Goal: Task Accomplishment & Management: Complete application form

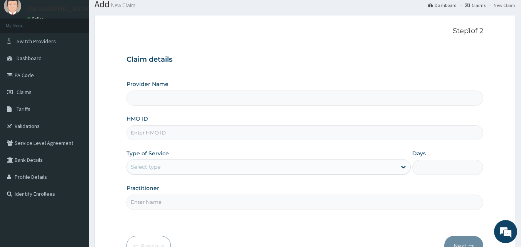
type input "Bloomingcare Hospital(dental&optical)"
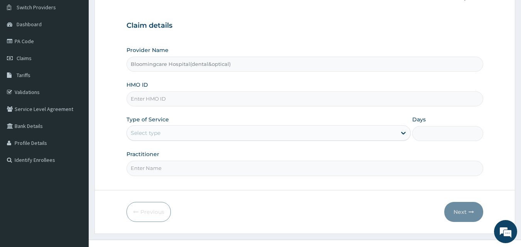
scroll to position [72, 0]
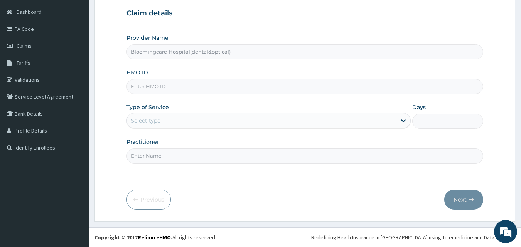
click at [157, 88] on input "HMO ID" at bounding box center [304, 86] width 357 height 15
paste input "PAB/10066/D"
type input "PAB/10066/D"
click at [155, 122] on div "Select type" at bounding box center [146, 121] width 30 height 8
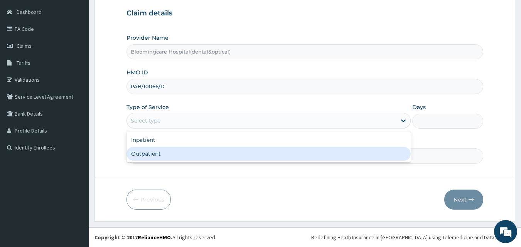
click at [150, 152] on div "Outpatient" at bounding box center [268, 154] width 284 height 14
type input "1"
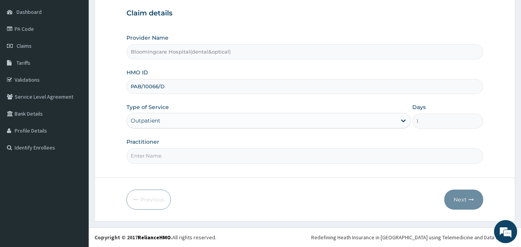
drag, startPoint x: 142, startPoint y: 156, endPoint x: 147, endPoint y: 161, distance: 7.4
click at [141, 157] on input "Practitioner" at bounding box center [304, 155] width 357 height 15
type input "GP"
click at [460, 197] on button "Next" at bounding box center [463, 200] width 39 height 20
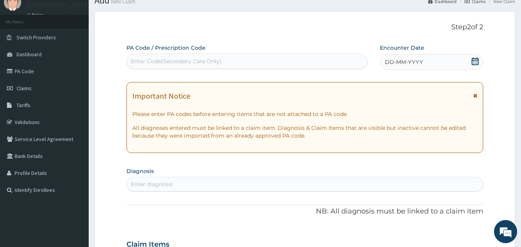
scroll to position [0, 0]
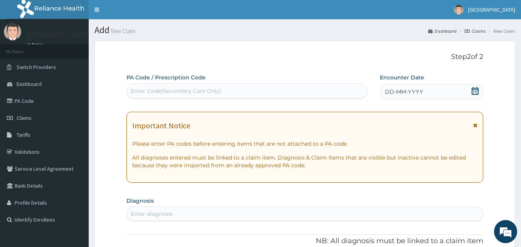
click at [395, 92] on span "DD-MM-YYYY" at bounding box center [404, 92] width 38 height 8
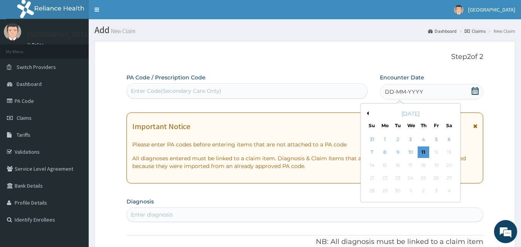
click at [438, 141] on div "5" at bounding box center [436, 140] width 12 height 12
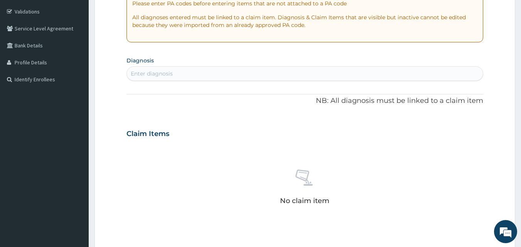
scroll to position [154, 0]
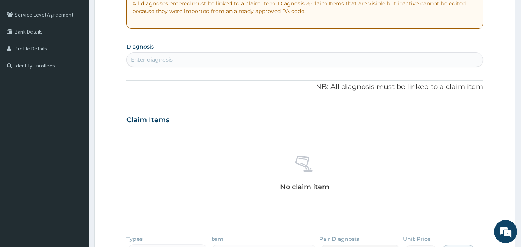
click at [190, 62] on div "Enter diagnosis" at bounding box center [305, 60] width 356 height 12
click at [147, 57] on input "upperres" at bounding box center [143, 60] width 25 height 8
type input "upper res"
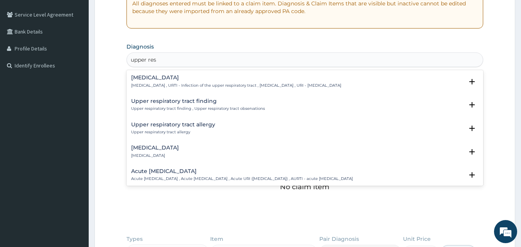
click at [167, 175] on div "Acute upper respiratory infection Acute upper respiratory infection , Acute upp…" at bounding box center [242, 175] width 222 height 13
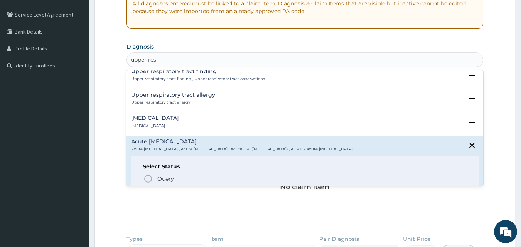
scroll to position [39, 0]
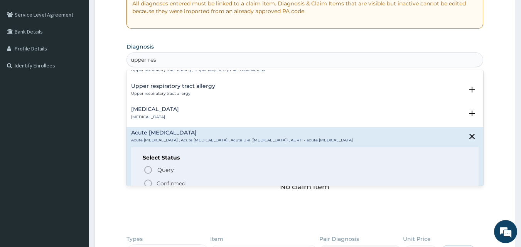
click at [149, 186] on icon "status option filled" at bounding box center [147, 183] width 9 height 9
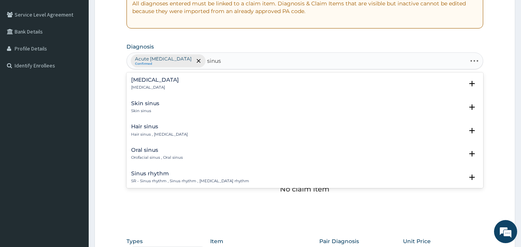
type input "sinusi"
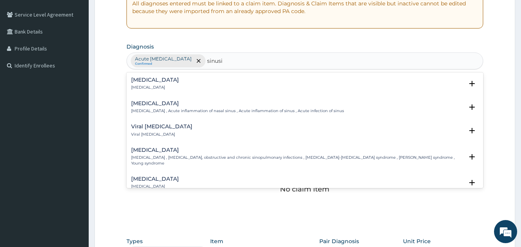
click at [172, 105] on h4 "[MEDICAL_DATA]" at bounding box center [237, 104] width 213 height 6
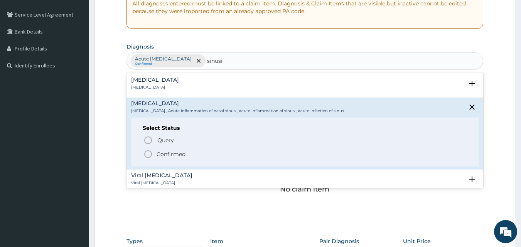
click at [150, 153] on icon "status option filled" at bounding box center [147, 154] width 9 height 9
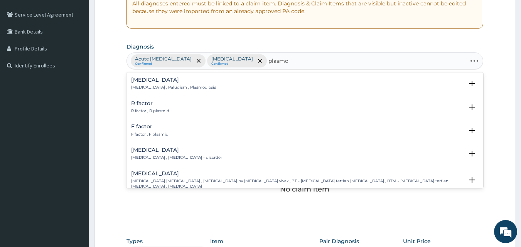
type input "plasmod"
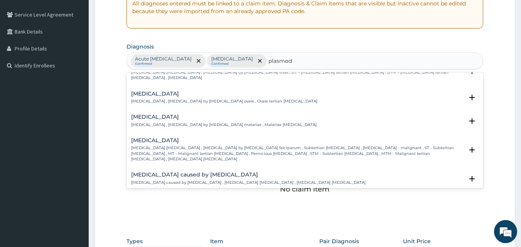
click at [172, 145] on p "[MEDICAL_DATA] [MEDICAL_DATA] , [MEDICAL_DATA] by [MEDICAL_DATA] falciparum , S…" at bounding box center [297, 153] width 333 height 17
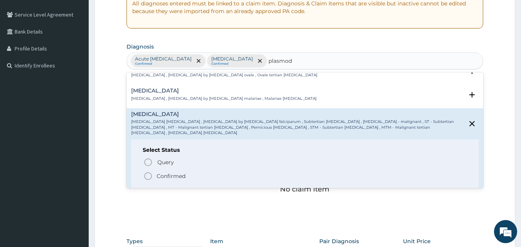
scroll to position [77, 0]
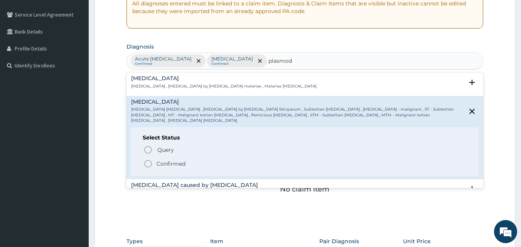
click at [151, 160] on circle "status option filled" at bounding box center [148, 163] width 7 height 7
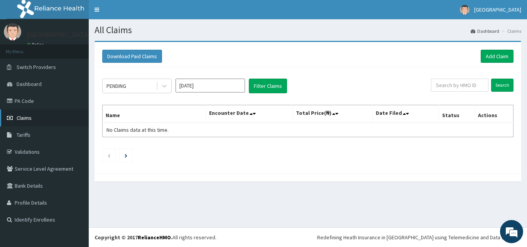
click at [26, 118] on span "Claims" at bounding box center [24, 118] width 15 height 7
click at [495, 57] on link "Add Claim" at bounding box center [496, 56] width 33 height 13
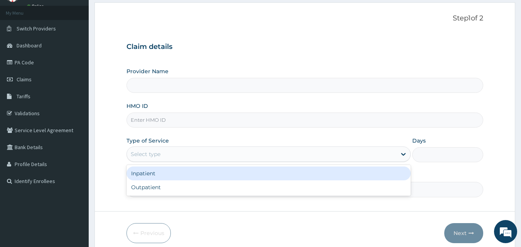
click at [160, 155] on div "Select type" at bounding box center [146, 154] width 30 height 8
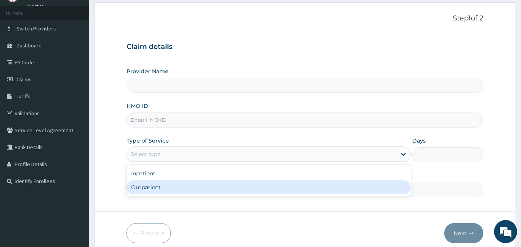
click at [152, 190] on div "Outpatient" at bounding box center [268, 187] width 284 height 14
type input "1"
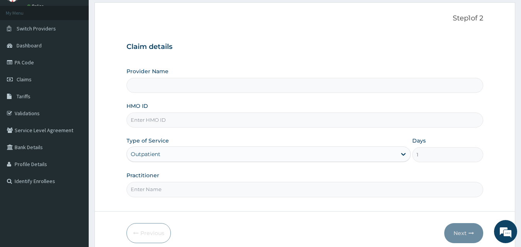
type input "Bloomingcare Hospital(dental&optical)"
click at [171, 118] on input "HMO ID" at bounding box center [304, 120] width 357 height 15
click at [147, 118] on input "HMO ID" at bounding box center [304, 120] width 357 height 15
paste input "PAB/10066/D"
type input "PAB/10066/D"
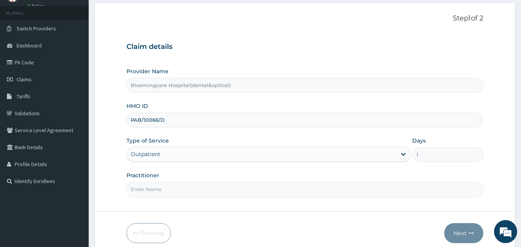
click at [152, 192] on input "Practitioner" at bounding box center [304, 189] width 357 height 15
type input "GP"
click at [460, 236] on button "Next" at bounding box center [463, 233] width 39 height 20
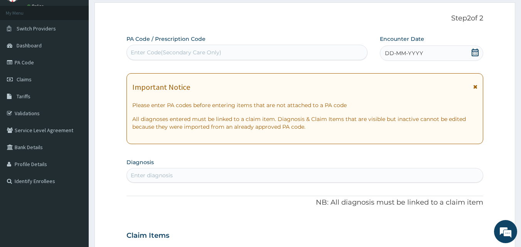
click at [477, 50] on icon at bounding box center [475, 53] width 7 height 8
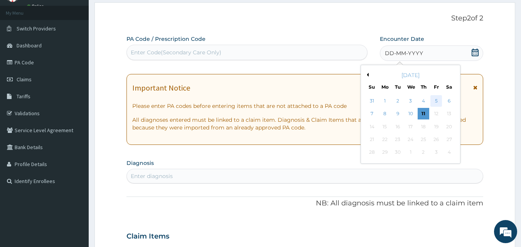
click at [438, 102] on div "5" at bounding box center [436, 101] width 12 height 12
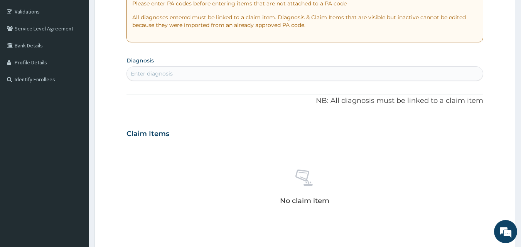
scroll to position [154, 0]
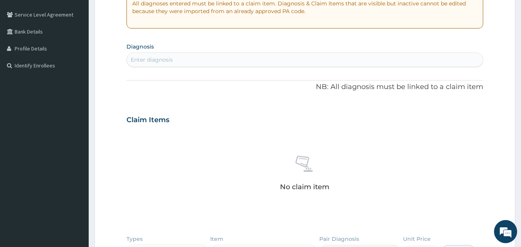
click at [189, 58] on div "Enter diagnosis" at bounding box center [305, 60] width 356 height 12
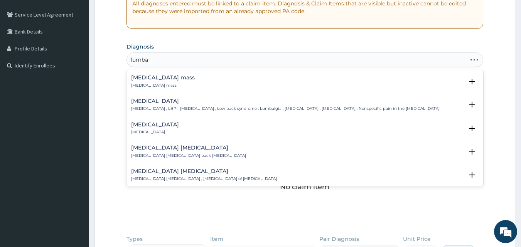
type input "[MEDICAL_DATA]"
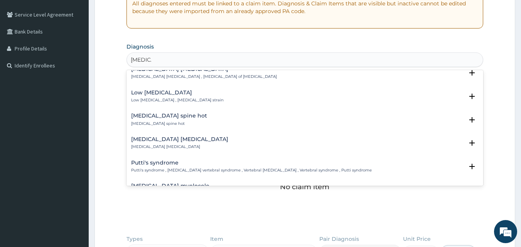
scroll to position [116, 0]
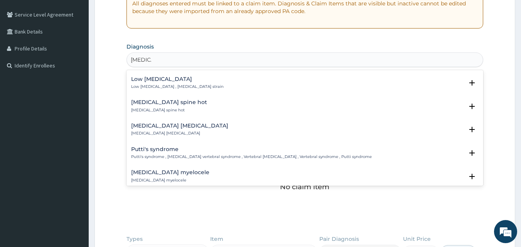
click at [155, 128] on h4 "[MEDICAL_DATA] [MEDICAL_DATA]" at bounding box center [179, 126] width 97 height 6
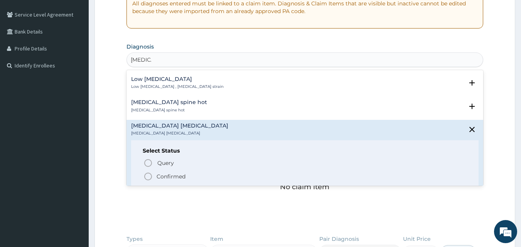
click at [148, 175] on icon "status option filled" at bounding box center [147, 176] width 9 height 9
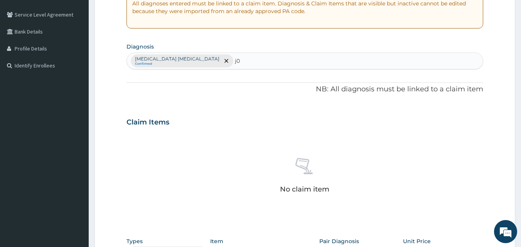
type input "j"
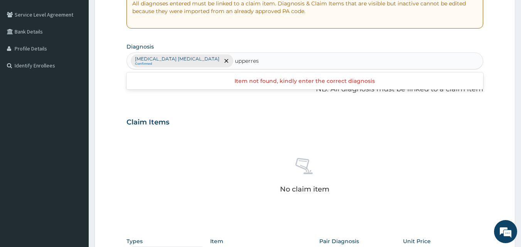
click at [235, 59] on input "upperres" at bounding box center [247, 61] width 25 height 8
type input "upper res"
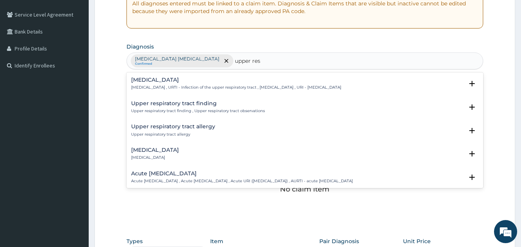
click at [161, 173] on h4 "Acute [MEDICAL_DATA]" at bounding box center [242, 174] width 222 height 6
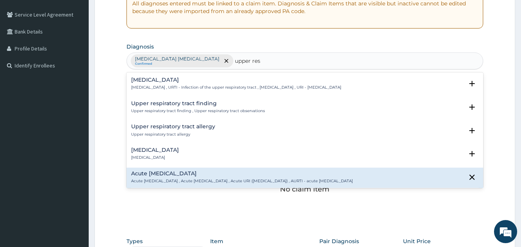
scroll to position [39, 0]
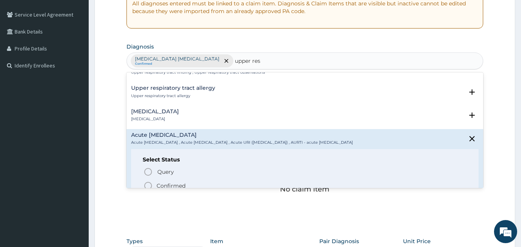
click at [148, 186] on icon "status option filled" at bounding box center [147, 185] width 9 height 9
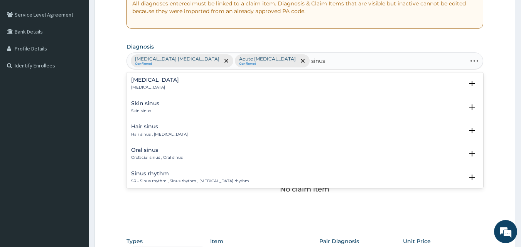
type input "sinusi"
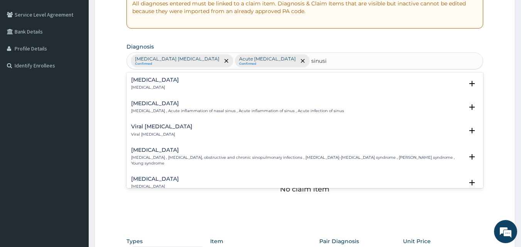
click at [183, 111] on p "[MEDICAL_DATA] , Acute inflammation of nasal sinus , Acute inflammation of sinu…" at bounding box center [237, 110] width 213 height 5
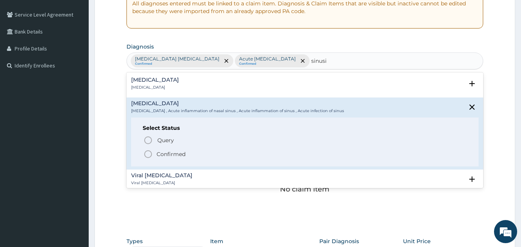
click at [150, 153] on icon "status option filled" at bounding box center [147, 154] width 9 height 9
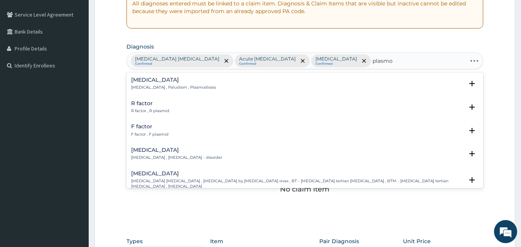
type input "plasmod"
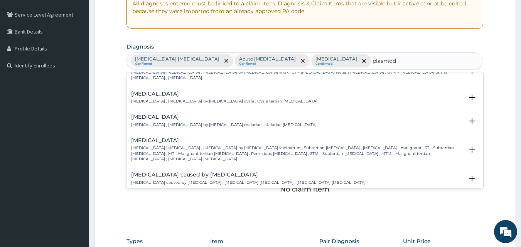
click at [185, 145] on p "[MEDICAL_DATA] [MEDICAL_DATA] , [MEDICAL_DATA] by [MEDICAL_DATA] falciparum , S…" at bounding box center [297, 153] width 333 height 17
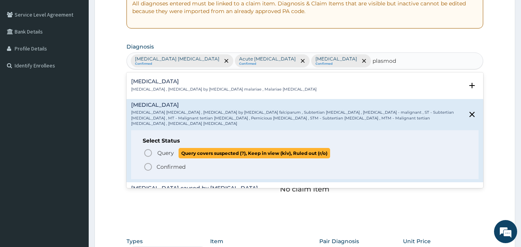
scroll to position [77, 0]
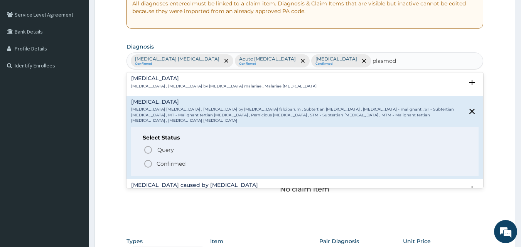
click at [149, 159] on icon "status option filled" at bounding box center [147, 163] width 9 height 9
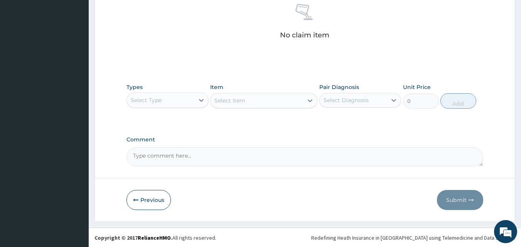
scroll to position [309, 0]
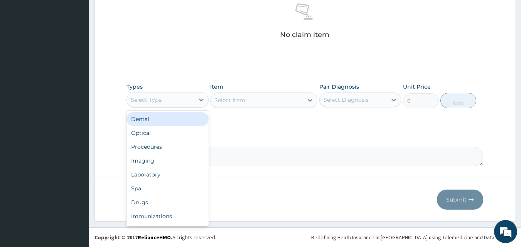
click at [140, 96] on div "Select Type" at bounding box center [146, 100] width 31 height 8
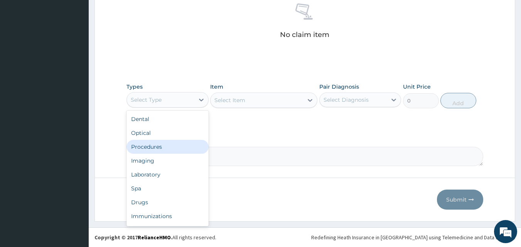
click at [150, 149] on div "Procedures" at bounding box center [167, 147] width 82 height 14
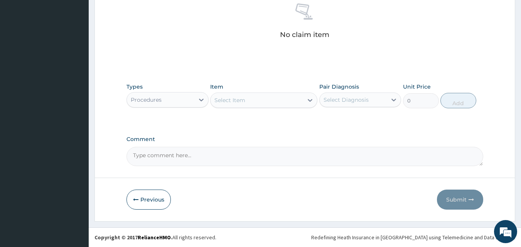
click at [238, 101] on div "Select Item" at bounding box center [229, 100] width 31 height 8
click at [221, 101] on input "cosul" at bounding box center [221, 100] width 15 height 8
type input "consul"
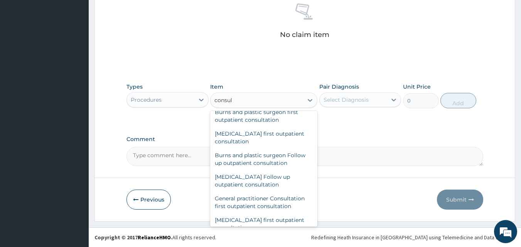
scroll to position [463, 0]
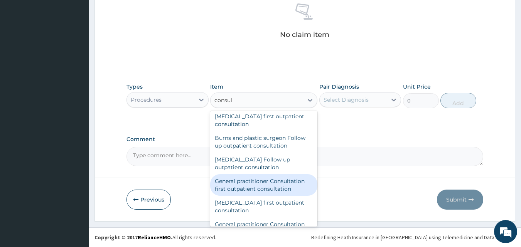
click at [257, 181] on div "General practitioner Consultation first outpatient consultation" at bounding box center [263, 185] width 107 height 22
type input "3600"
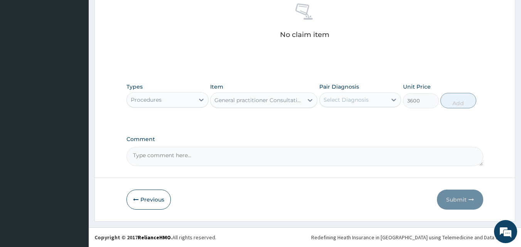
click at [357, 99] on div "Select Diagnosis" at bounding box center [346, 100] width 45 height 8
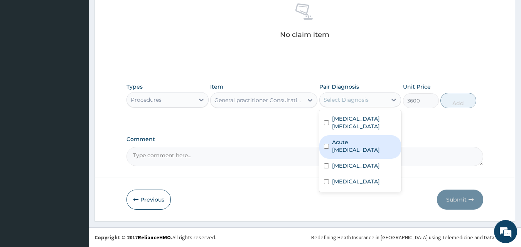
drag, startPoint x: 327, startPoint y: 140, endPoint x: 325, endPoint y: 147, distance: 6.8
click at [327, 144] on input "checkbox" at bounding box center [326, 146] width 5 height 5
checkbox input "true"
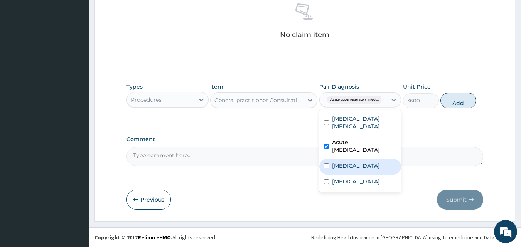
click at [327, 163] on input "checkbox" at bounding box center [326, 165] width 5 height 5
checkbox input "true"
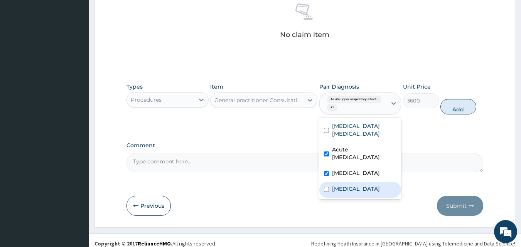
click at [327, 187] on input "checkbox" at bounding box center [326, 189] width 5 height 5
checkbox input "true"
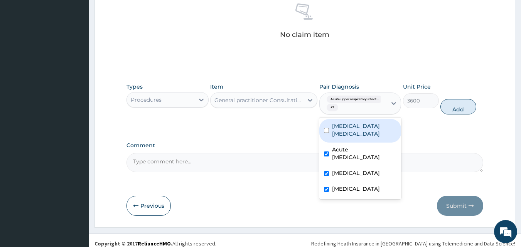
click at [325, 128] on input "checkbox" at bounding box center [326, 130] width 5 height 5
checkbox input "true"
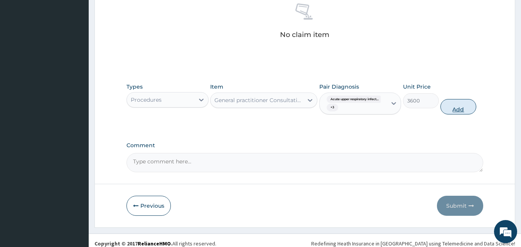
click at [458, 111] on button "Add" at bounding box center [458, 106] width 36 height 15
type input "0"
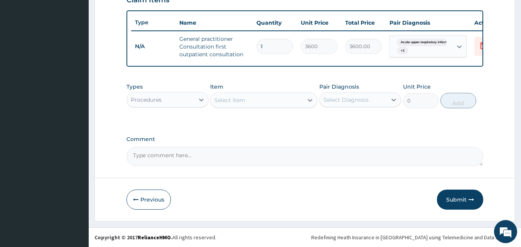
click at [179, 101] on div "Procedures" at bounding box center [160, 100] width 67 height 12
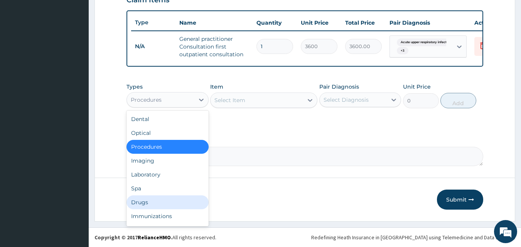
click at [147, 202] on div "Drugs" at bounding box center [167, 202] width 82 height 14
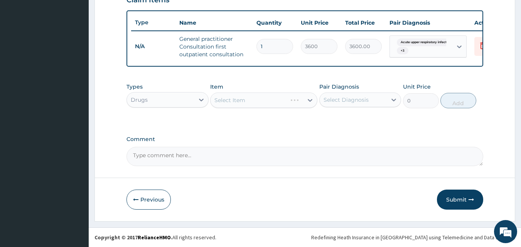
click at [227, 98] on div "Select Item" at bounding box center [263, 100] width 107 height 15
click at [229, 106] on div "Select Item" at bounding box center [257, 100] width 93 height 12
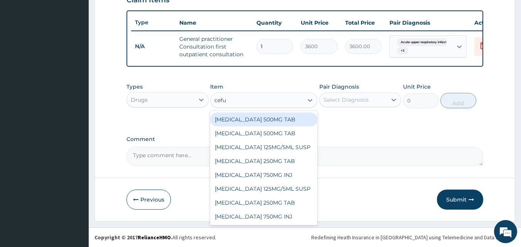
type input "cefur"
click at [258, 121] on div "[MEDICAL_DATA] 500MG TAB" at bounding box center [263, 120] width 107 height 14
type input "84"
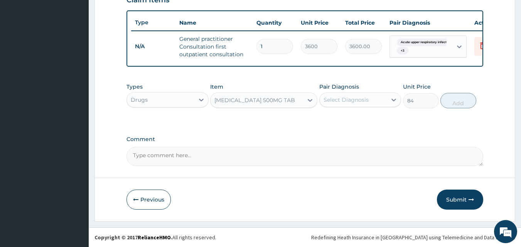
click at [354, 99] on div "Select Diagnosis" at bounding box center [346, 100] width 45 height 8
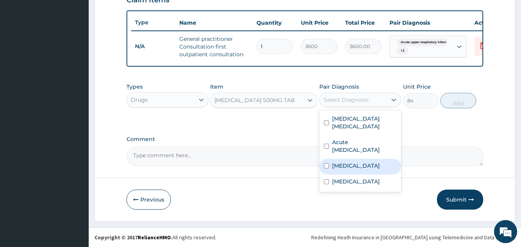
click at [329, 159] on div "[MEDICAL_DATA]" at bounding box center [360, 167] width 82 height 16
checkbox input "true"
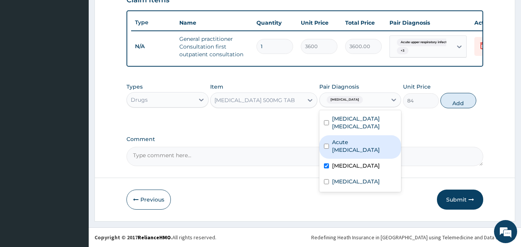
click at [326, 144] on input "checkbox" at bounding box center [326, 146] width 5 height 5
checkbox input "true"
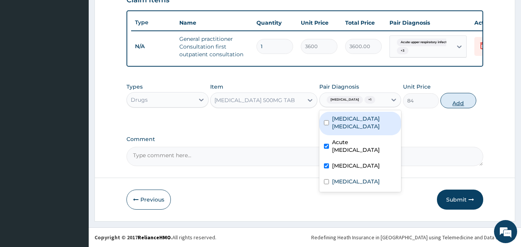
click at [460, 104] on button "Add" at bounding box center [458, 100] width 36 height 15
type input "0"
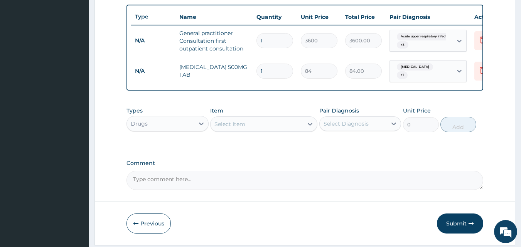
click at [236, 130] on div "Select Item" at bounding box center [257, 124] width 93 height 12
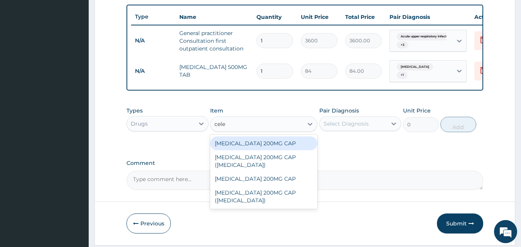
type input "celec"
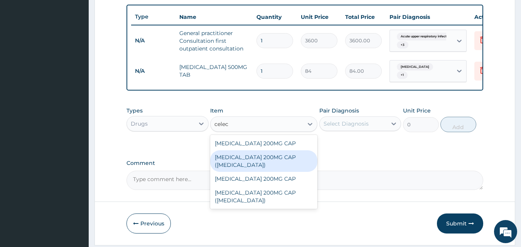
click at [244, 160] on div "[MEDICAL_DATA] 200MG CAP ([MEDICAL_DATA])" at bounding box center [263, 161] width 107 height 22
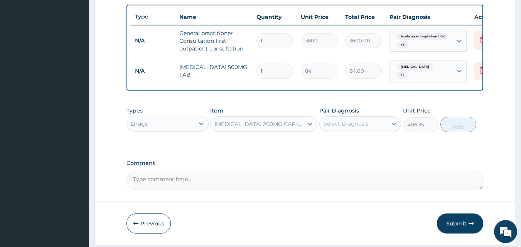
click at [247, 124] on div "[MEDICAL_DATA] 200MG CAP ([MEDICAL_DATA])" at bounding box center [258, 124] width 89 height 8
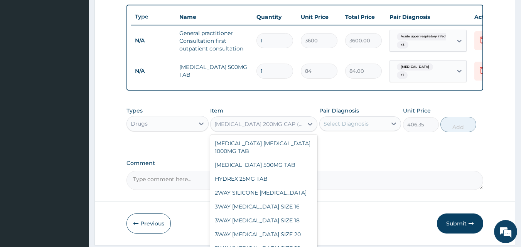
scroll to position [5293, 0]
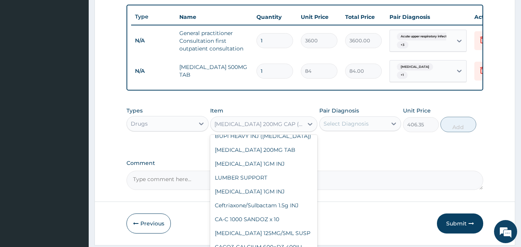
type input "141.75"
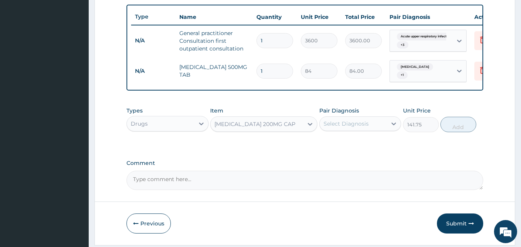
click at [341, 128] on div "Select Diagnosis" at bounding box center [346, 124] width 45 height 8
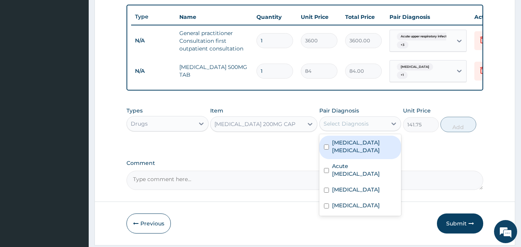
click at [325, 146] on input "checkbox" at bounding box center [326, 147] width 5 height 5
checkbox input "true"
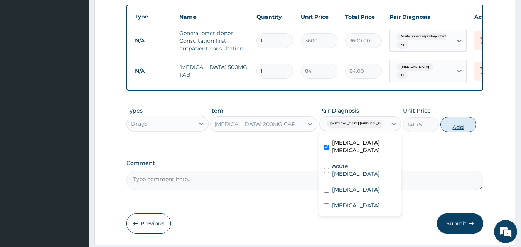
click at [463, 130] on button "Add" at bounding box center [458, 124] width 36 height 15
type input "0"
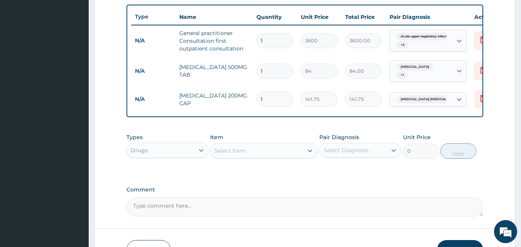
click at [230, 151] on div "Select Item" at bounding box center [229, 151] width 31 height 8
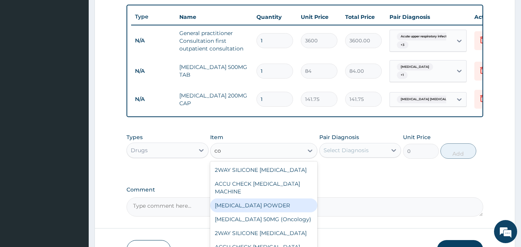
type input "c"
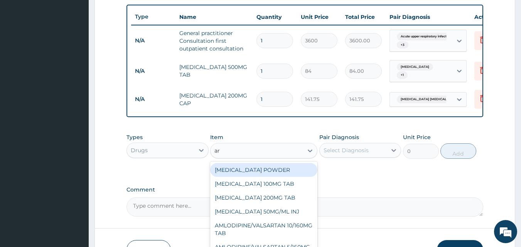
type input "art"
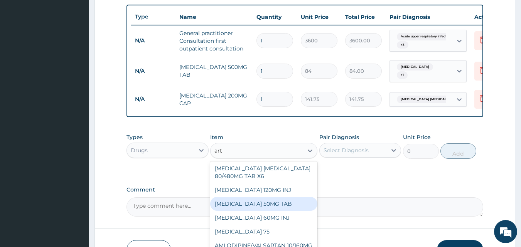
scroll to position [77, 0]
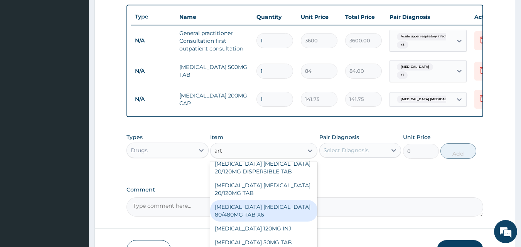
click at [241, 216] on div "[MEDICAL_DATA] [MEDICAL_DATA] 80/480MG TAB X6" at bounding box center [263, 211] width 107 height 22
type input "262.5"
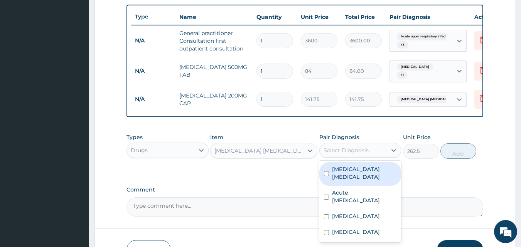
click at [355, 154] on div "Select Diagnosis" at bounding box center [346, 151] width 45 height 8
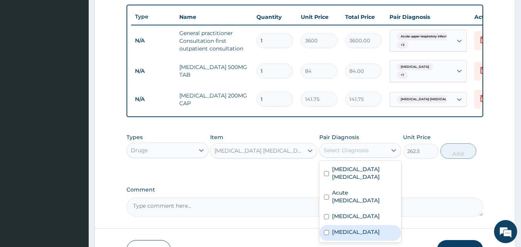
click at [325, 230] on input "checkbox" at bounding box center [326, 232] width 5 height 5
checkbox input "true"
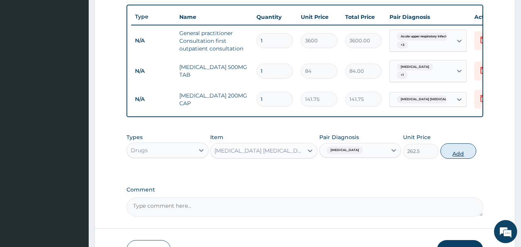
click at [455, 156] on button "Add" at bounding box center [458, 150] width 36 height 15
type input "0"
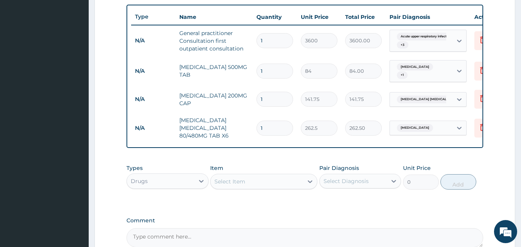
click at [235, 185] on div "Select Item" at bounding box center [229, 182] width 31 height 8
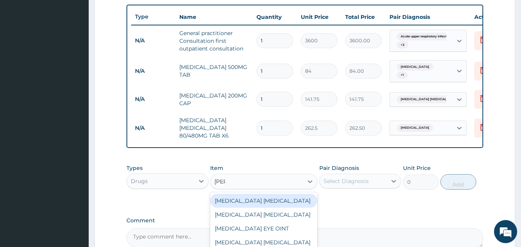
type input "lorat"
click at [251, 201] on div "LORATIDINE 10MG TAB" at bounding box center [263, 201] width 107 height 14
type input "52.5"
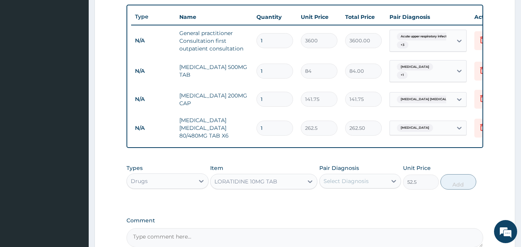
click at [358, 192] on div "Types Drugs Item LORATIDINE 10MG TAB Pair Diagnosis Select Diagnosis Unit Price…" at bounding box center [304, 176] width 357 height 33
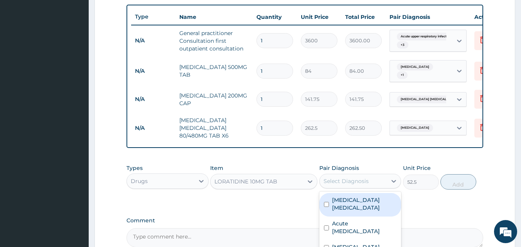
click at [357, 185] on div "Select Diagnosis" at bounding box center [346, 181] width 45 height 8
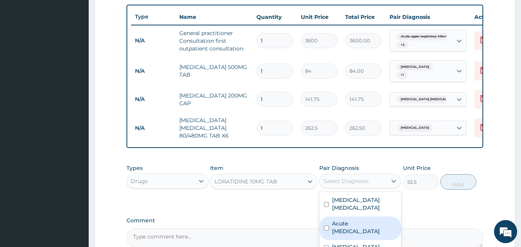
click at [328, 226] on input "checkbox" at bounding box center [326, 228] width 5 height 5
checkbox input "true"
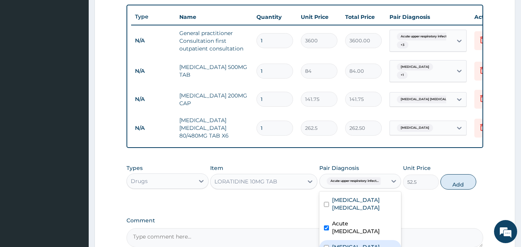
click at [326, 245] on input "checkbox" at bounding box center [326, 247] width 5 height 5
checkbox input "true"
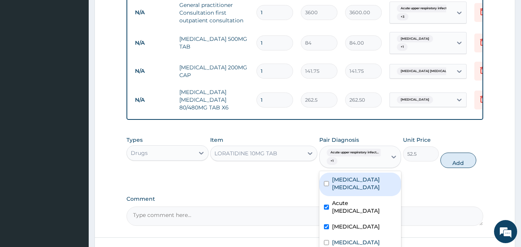
scroll to position [359, 0]
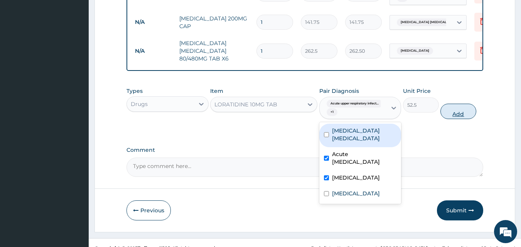
click at [453, 111] on button "Add" at bounding box center [458, 111] width 36 height 15
type input "0"
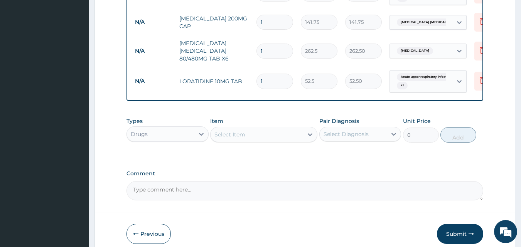
click at [249, 137] on div "Select Item" at bounding box center [257, 134] width 93 height 12
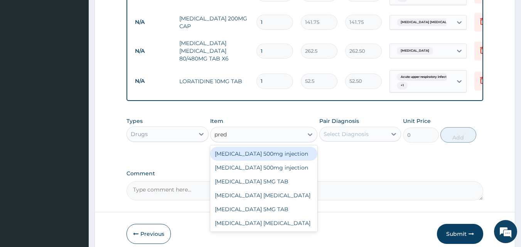
type input "predn"
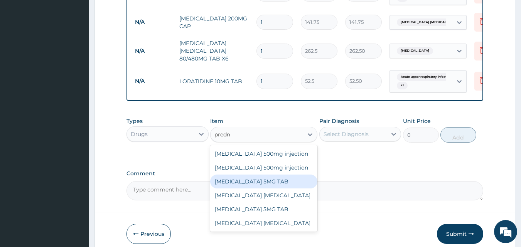
click at [267, 189] on div "[MEDICAL_DATA] 5MG TAB" at bounding box center [263, 182] width 107 height 14
type input "52.5"
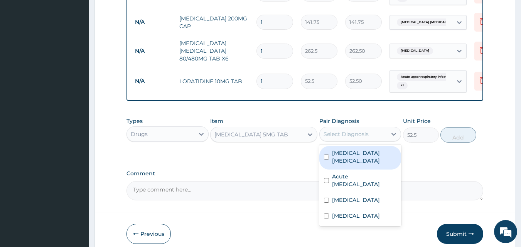
click at [350, 135] on div "Select Diagnosis" at bounding box center [346, 134] width 45 height 8
click at [324, 155] on input "checkbox" at bounding box center [326, 157] width 5 height 5
checkbox input "true"
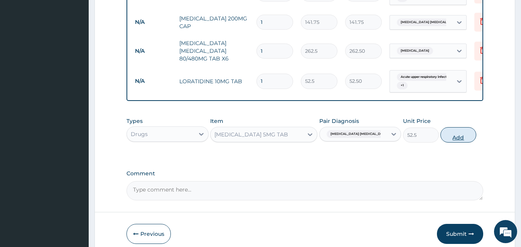
click at [457, 133] on button "Add" at bounding box center [458, 134] width 36 height 15
type input "0"
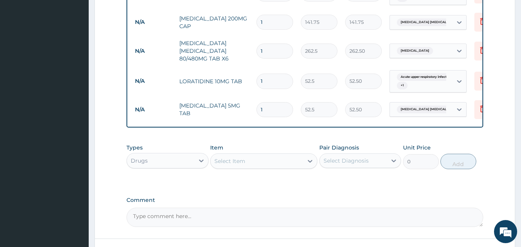
click at [246, 164] on div "Select Item" at bounding box center [257, 161] width 93 height 12
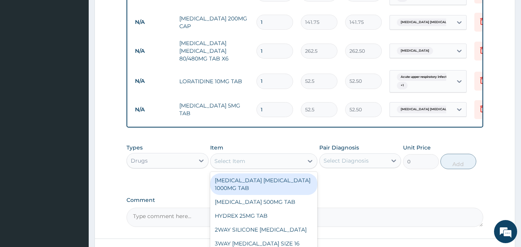
drag, startPoint x: 243, startPoint y: 165, endPoint x: 205, endPoint y: 144, distance: 43.9
click at [205, 144] on div "Types Drugs Item option [MEDICAL_DATA] 5MG TAB, selected. option [MEDICAL_DATA]…" at bounding box center [304, 156] width 357 height 33
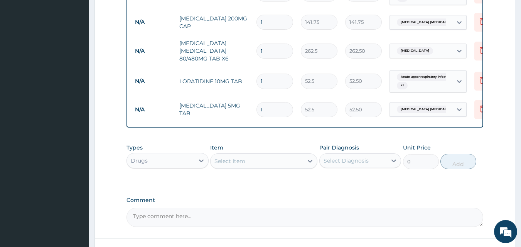
click at [254, 164] on div "Select Item" at bounding box center [257, 161] width 93 height 12
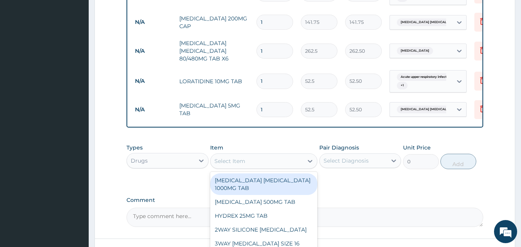
paste input "NASAL"
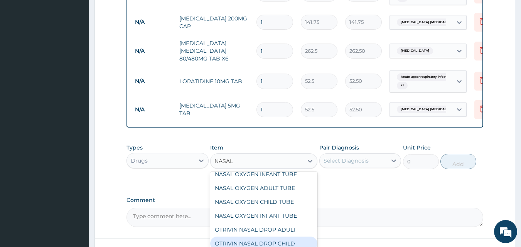
scroll to position [97, 0]
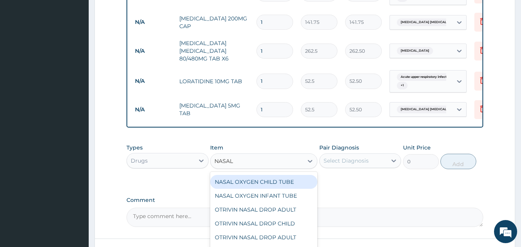
type input "NASAL"
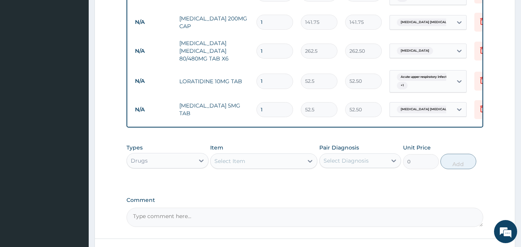
click at [249, 163] on div "Select Item" at bounding box center [257, 161] width 93 height 12
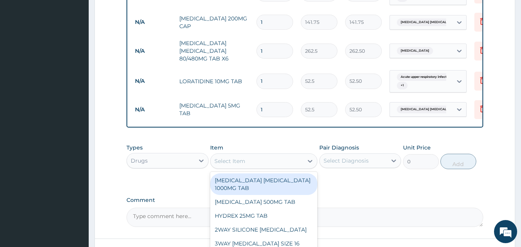
paste input "NASAL"
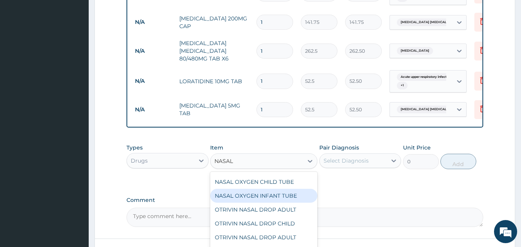
type input "NASAL"
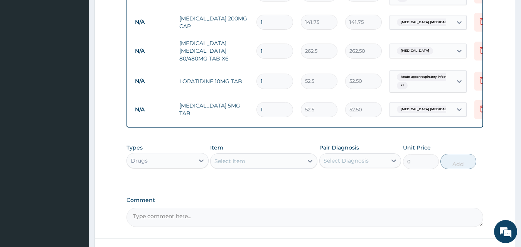
paste input "NASAL"
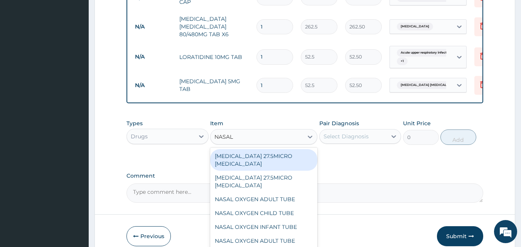
scroll to position [398, 0]
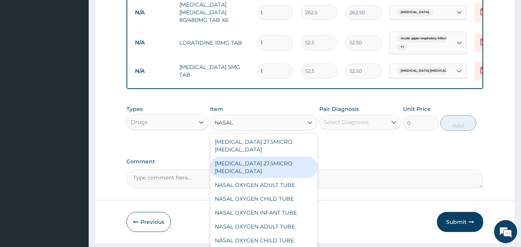
type input "NASAL"
